Goal: Information Seeking & Learning: Learn about a topic

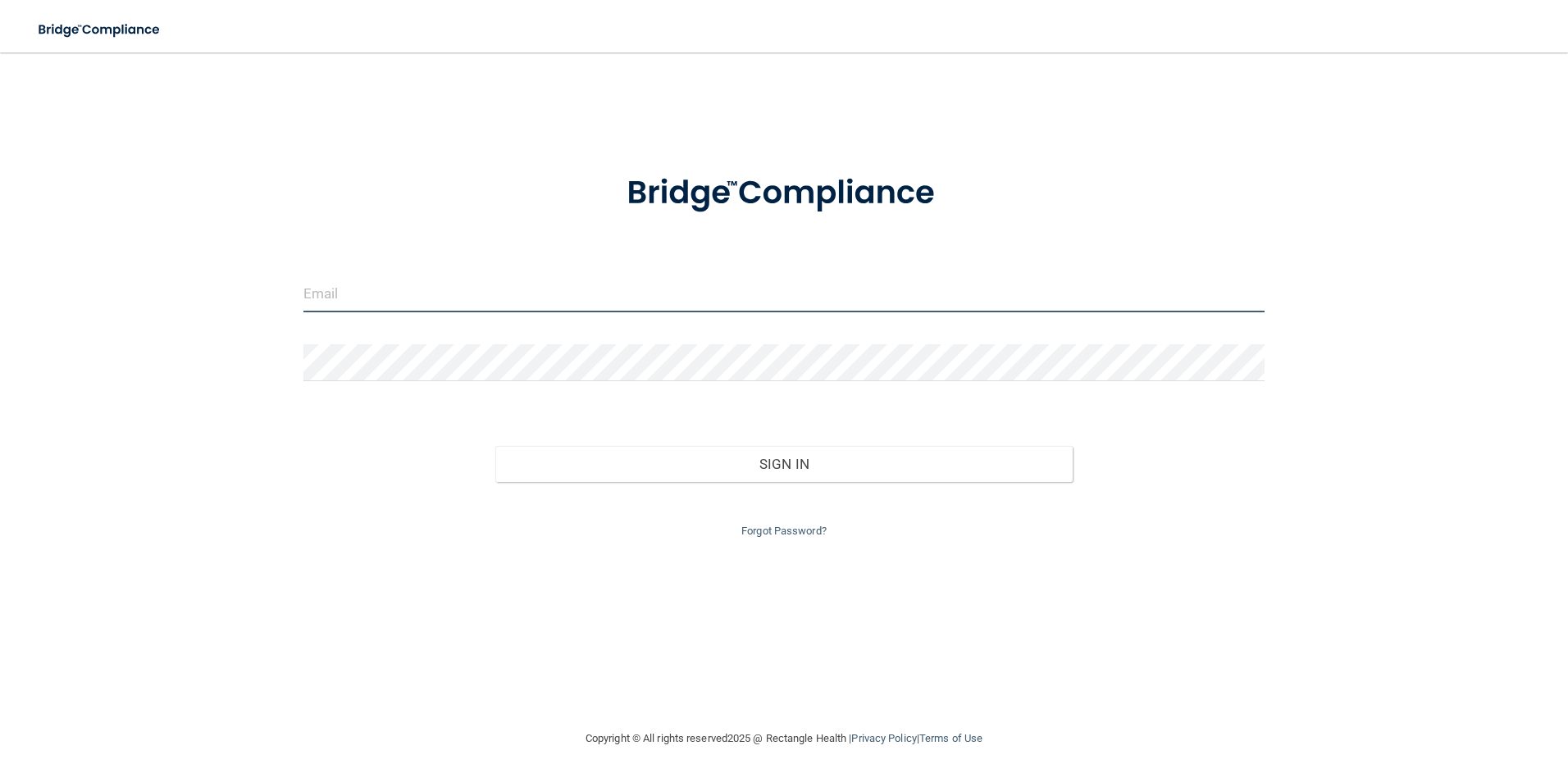
click at [469, 307] on input "email" at bounding box center [784, 294] width 961 height 37
type input "[PERSON_NAME][EMAIL_ADDRESS][DOMAIN_NAME]"
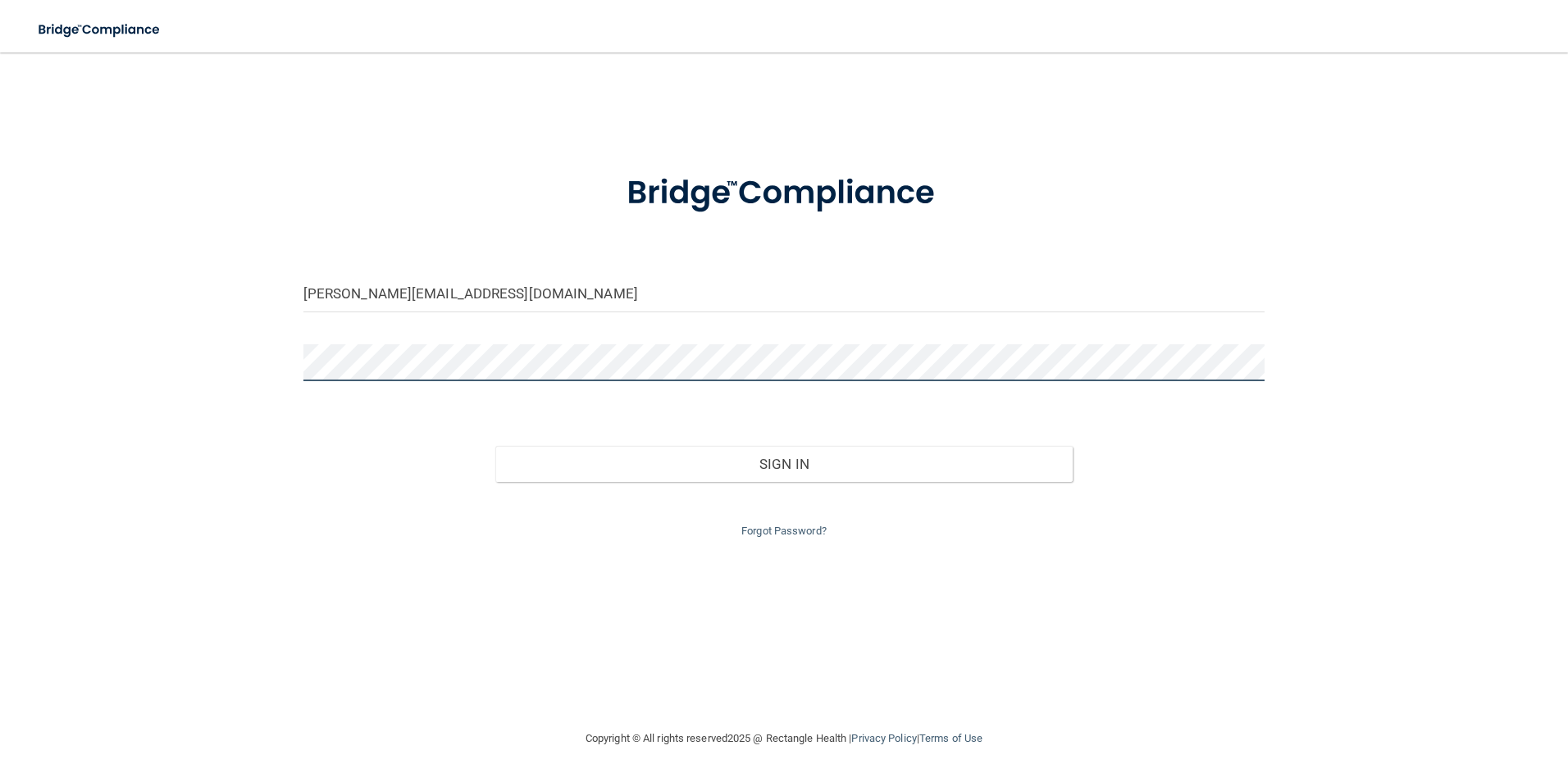
click at [495, 446] on button "Sign In" at bounding box center [784, 463] width 577 height 36
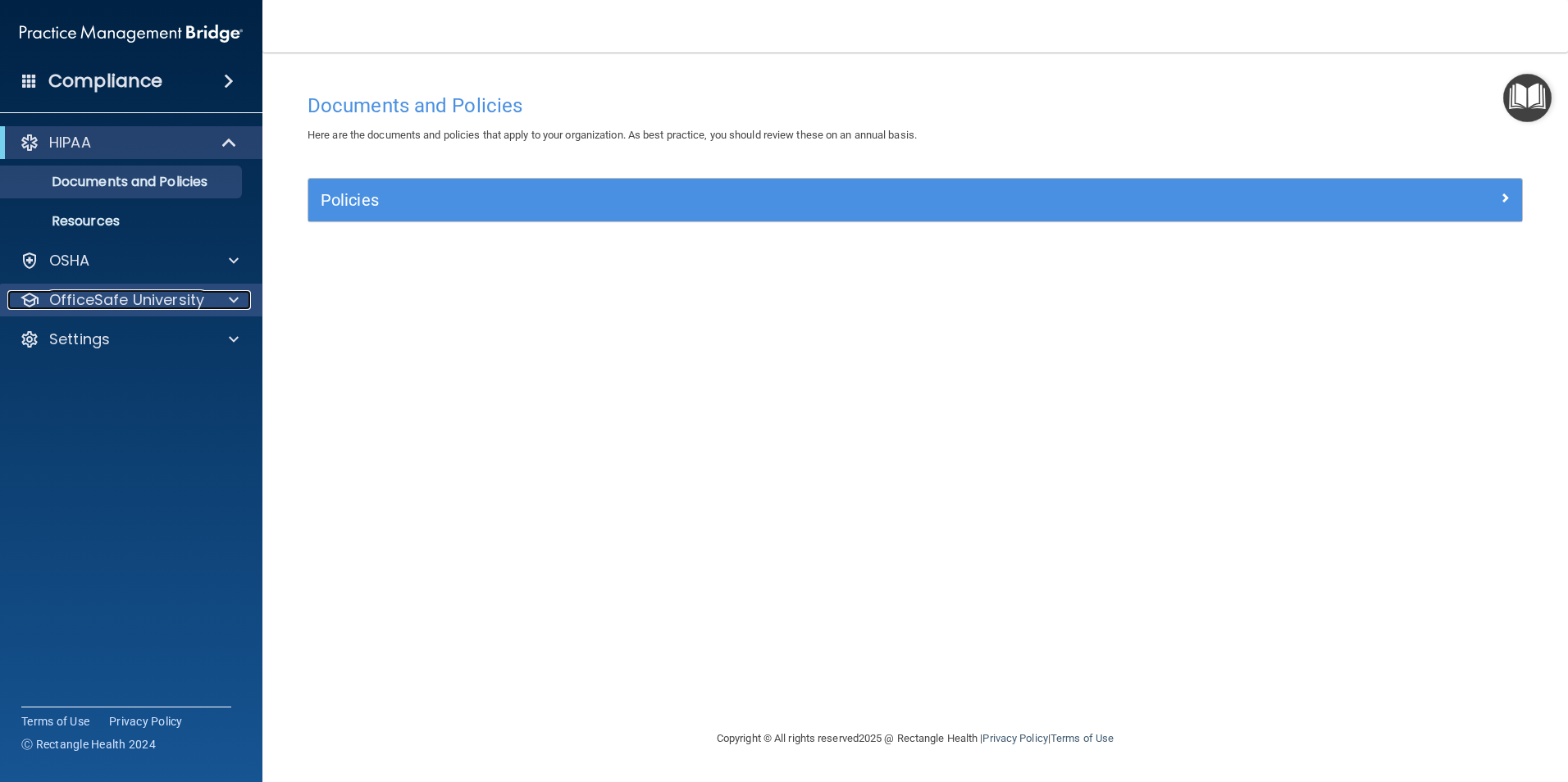
click at [157, 308] on p "OfficeSafe University" at bounding box center [126, 300] width 155 height 20
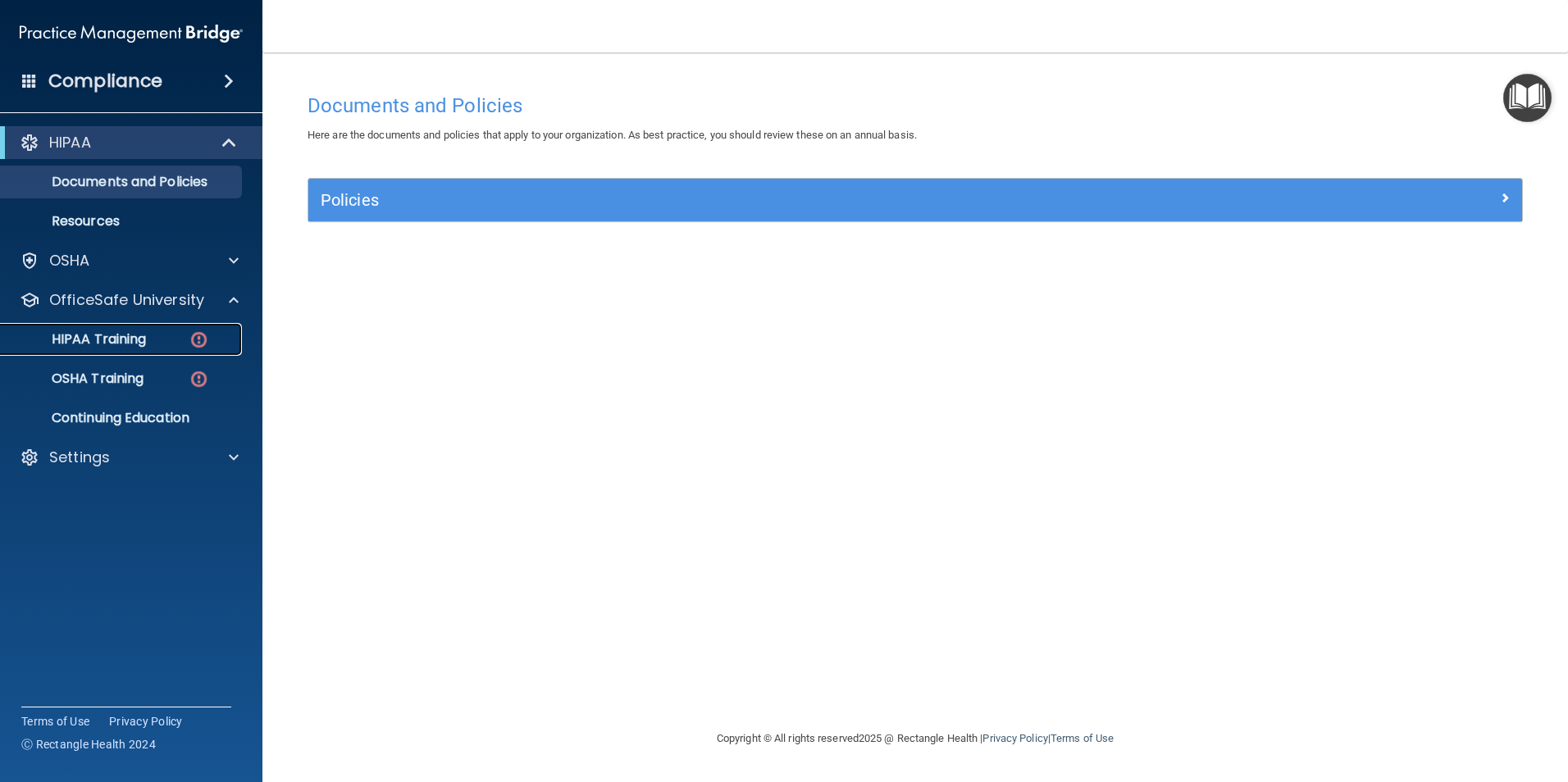
click at [137, 328] on link "HIPAA Training" at bounding box center [112, 339] width 258 height 33
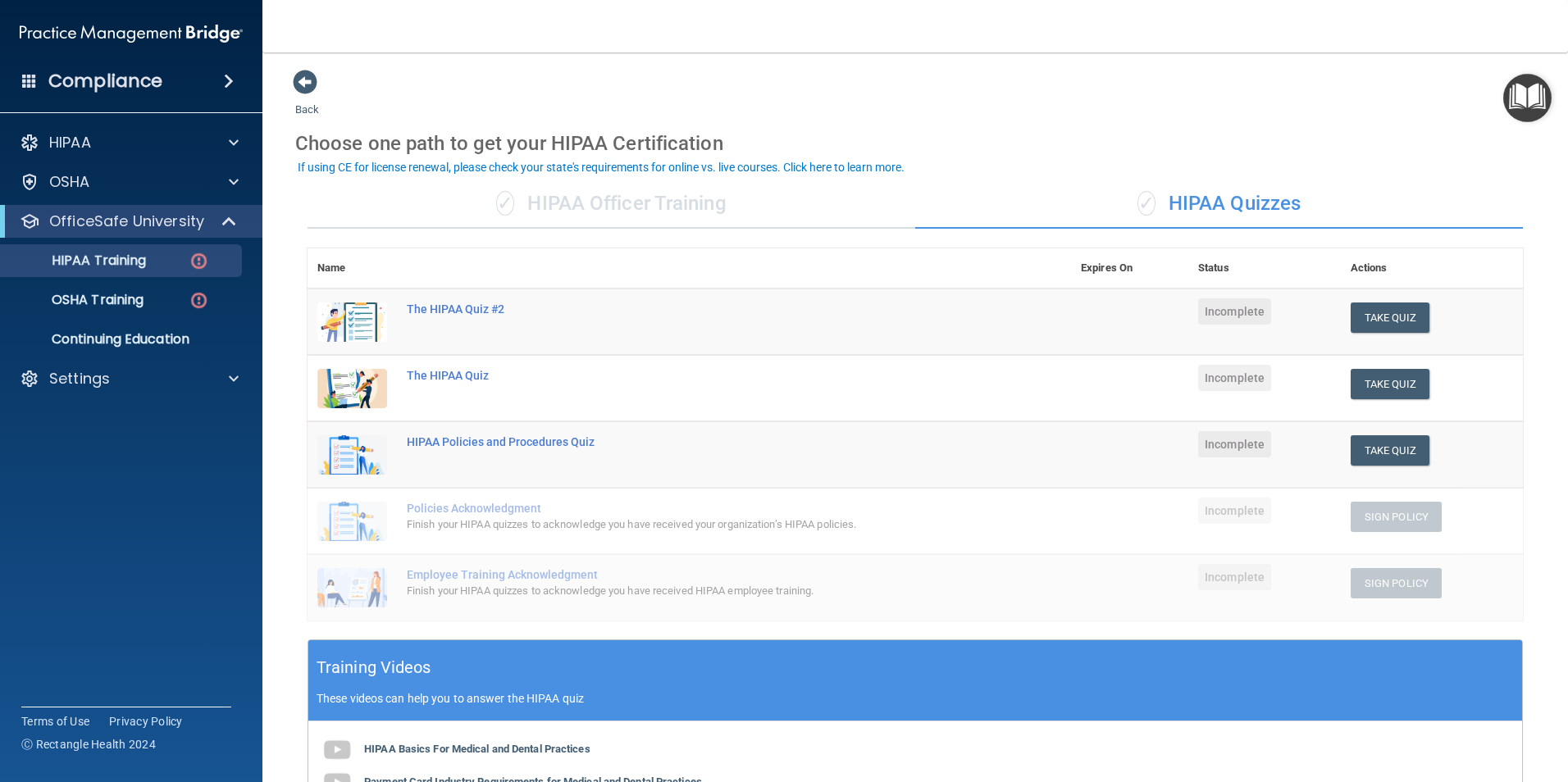
click at [1214, 210] on div "✓ HIPAA Quizzes" at bounding box center [1218, 204] width 608 height 49
click at [1371, 314] on button "Take Quiz" at bounding box center [1390, 317] width 79 height 30
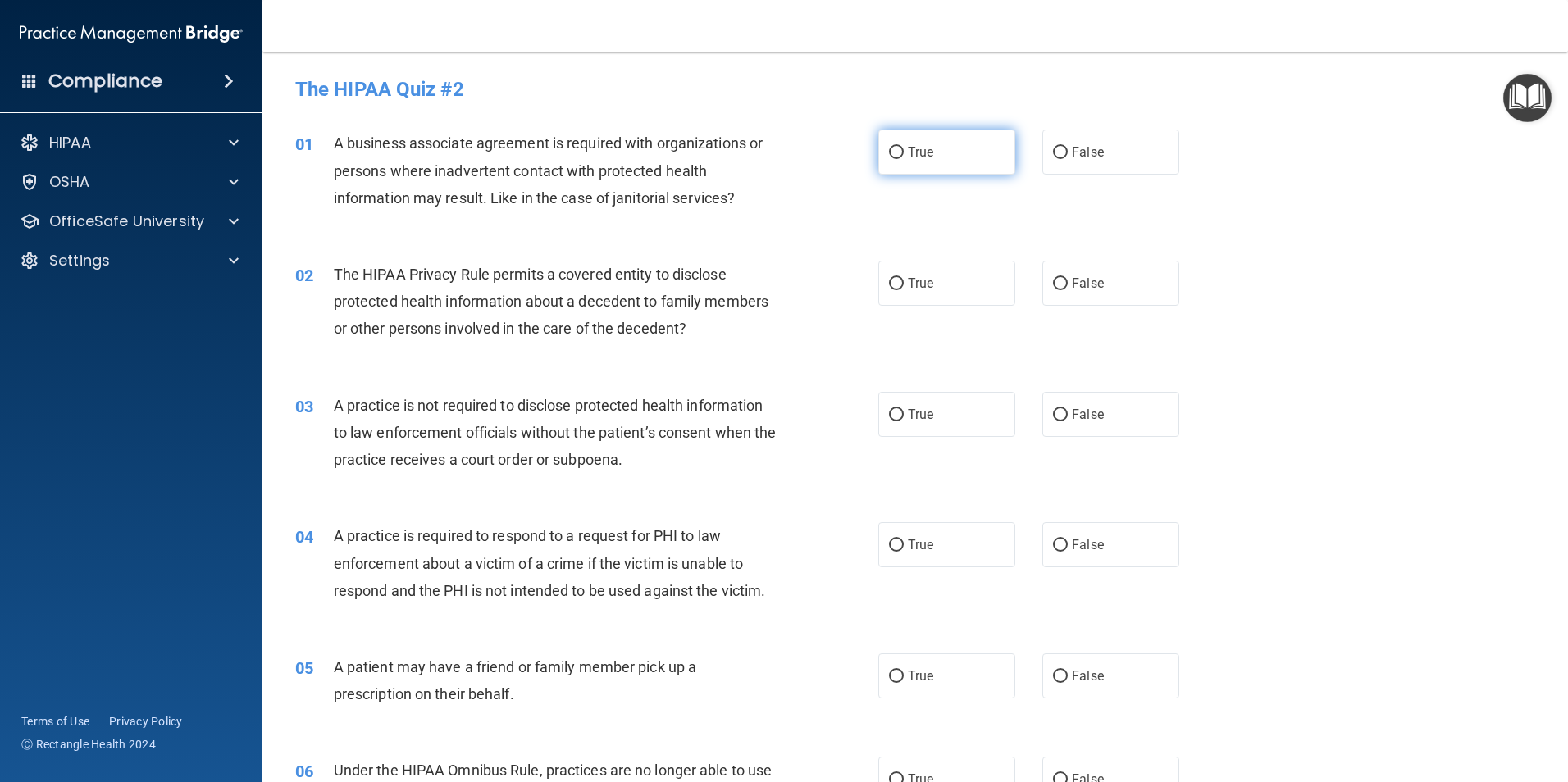
click at [889, 153] on input "True" at bounding box center [896, 153] width 15 height 13
radio input "true"
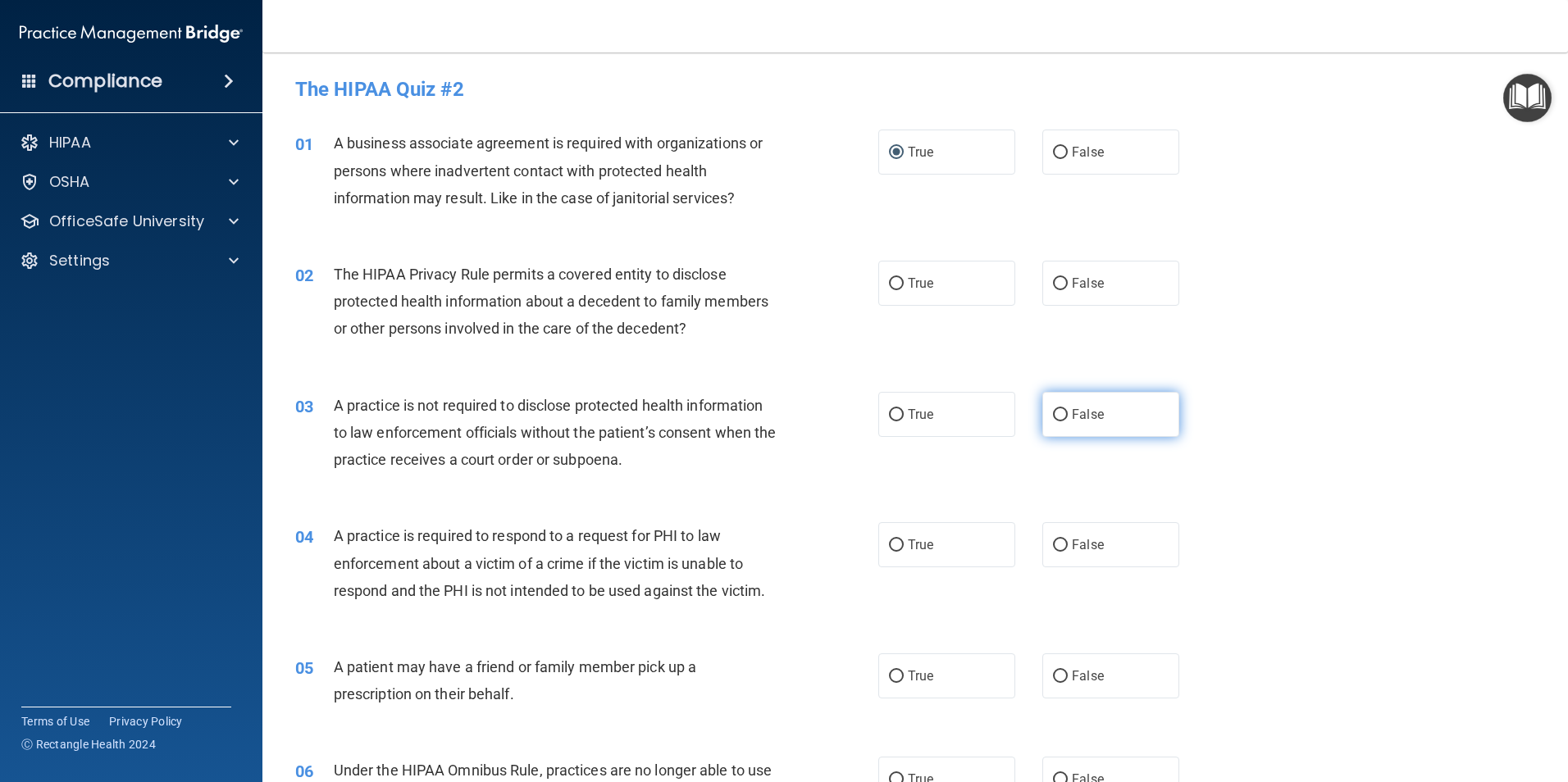
click at [1053, 412] on input "False" at bounding box center [1060, 415] width 15 height 13
radio input "true"
